Goal: Task Accomplishment & Management: Manage account settings

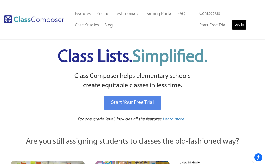
click at [232, 24] on link "Log In" at bounding box center [239, 25] width 15 height 11
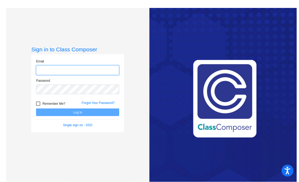
click at [43, 67] on input "email" at bounding box center [77, 70] width 83 height 10
type input "jmhaught@k12.wv.us"
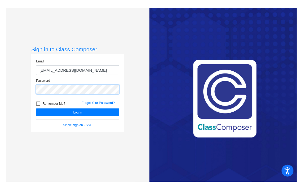
click at [36, 109] on button "Log In" at bounding box center [77, 113] width 83 height 8
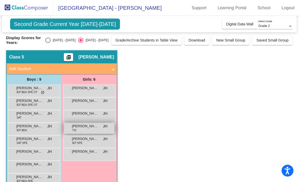
click at [80, 130] on div "Ella Panconi TIS JH lock do_not_disturb_alt" at bounding box center [89, 128] width 51 height 11
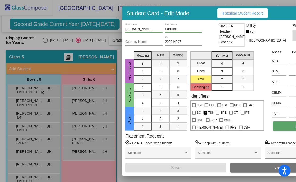
click at [273, 127] on button "Notes" at bounding box center [300, 127] width 54 height 10
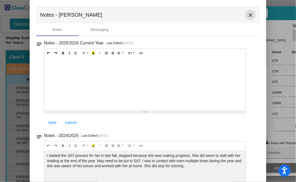
click at [248, 16] on mat-icon "close" at bounding box center [250, 15] width 6 height 6
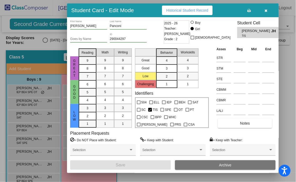
drag, startPoint x: 270, startPoint y: 16, endPoint x: 228, endPoint y: 12, distance: 42.1
click at [214, 14] on div "Student Card - Edit Mode Historical Student Record" at bounding box center [173, 10] width 212 height 14
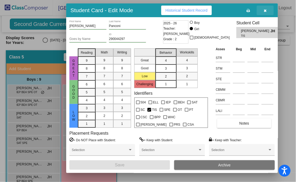
click at [257, 9] on button "button" at bounding box center [265, 11] width 17 height 10
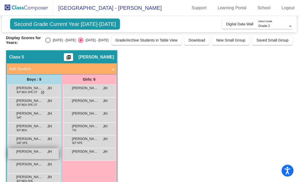
click at [33, 154] on div "Kane Parker JH lock do_not_disturb_alt" at bounding box center [33, 154] width 51 height 11
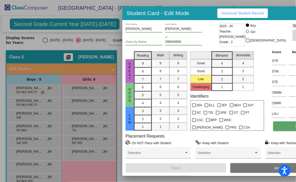
click at [273, 127] on button "Notes" at bounding box center [300, 127] width 54 height 10
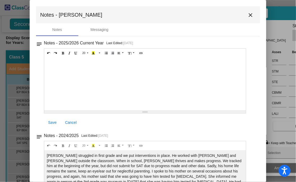
click at [248, 14] on mat-icon "close" at bounding box center [250, 15] width 6 height 6
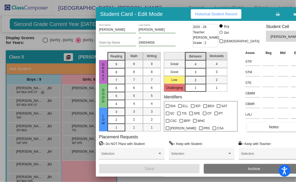
drag, startPoint x: 270, startPoint y: 12, endPoint x: 248, endPoint y: 14, distance: 22.9
click at [243, 13] on div "Student Card - Edit Mode Historical Student Record" at bounding box center [202, 14] width 212 height 14
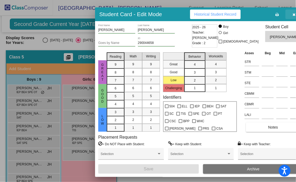
click at [293, 14] on icon "button" at bounding box center [294, 15] width 3 height 4
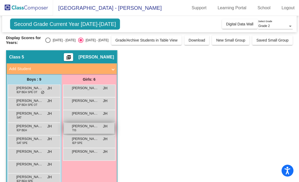
click at [82, 125] on span "Ella Panconi" at bounding box center [85, 126] width 26 height 5
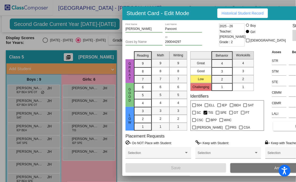
click at [26, 154] on div at bounding box center [148, 91] width 296 height 182
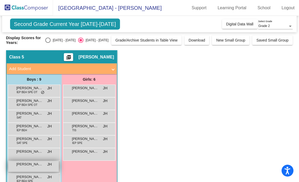
click at [39, 167] on div "Kaulder Jones JH lock do_not_disturb_alt" at bounding box center [33, 166] width 51 height 11
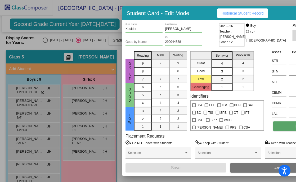
click at [273, 128] on button "Notes" at bounding box center [300, 127] width 54 height 10
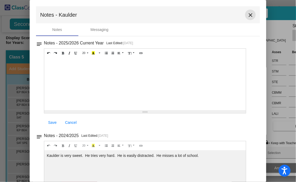
click at [251, 13] on mat-icon "close" at bounding box center [250, 15] width 6 height 6
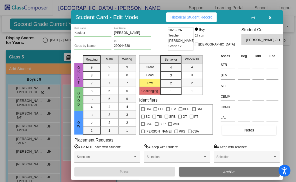
drag, startPoint x: 273, startPoint y: 15, endPoint x: 243, endPoint y: 14, distance: 30.0
click at [221, 19] on div "Student Card - Edit Mode Historical Student Record" at bounding box center [177, 17] width 212 height 14
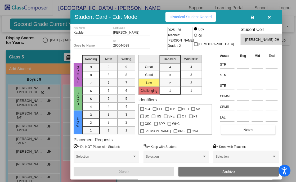
click at [268, 16] on icon "button" at bounding box center [269, 17] width 3 height 4
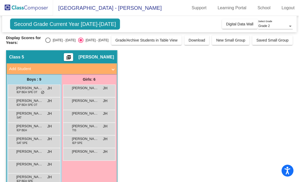
scroll to position [25, 0]
